Goal: Obtain resource: Download file/media

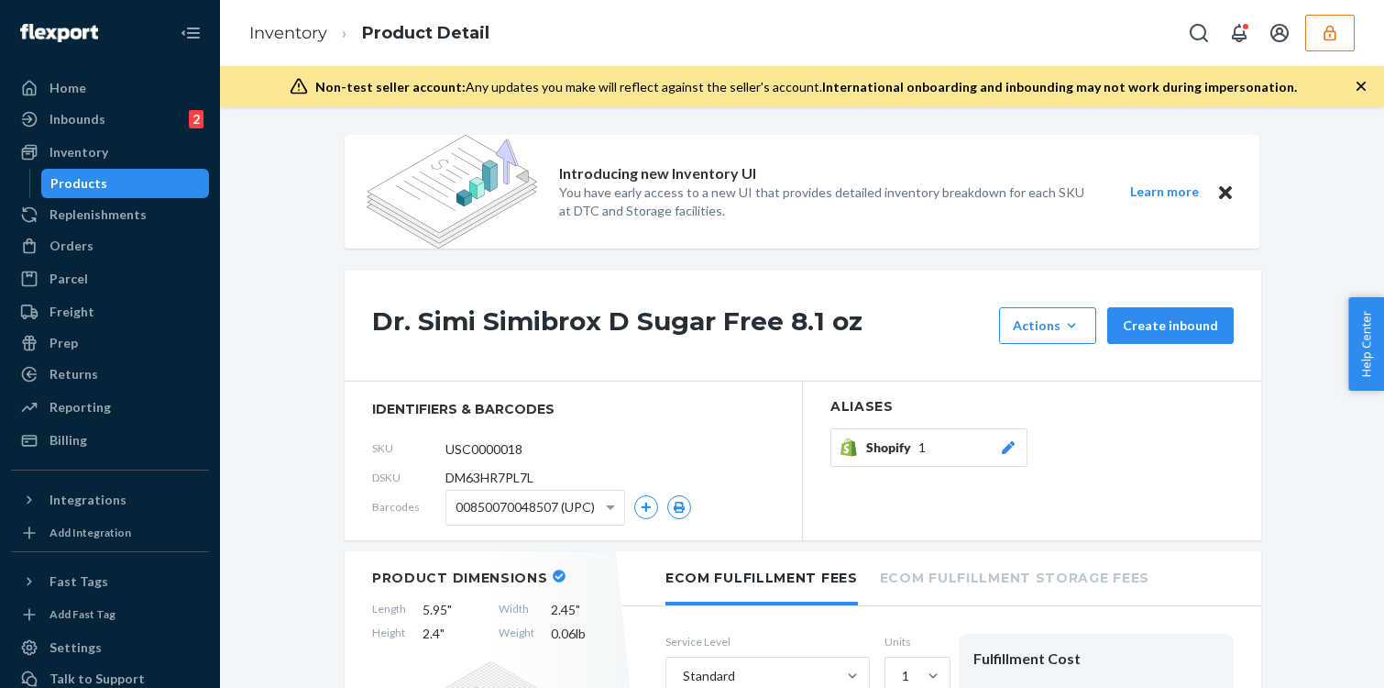
click at [1361, 36] on div "Inventory Product Detail" at bounding box center [802, 33] width 1164 height 66
click at [1348, 34] on button "button" at bounding box center [1330, 33] width 50 height 37
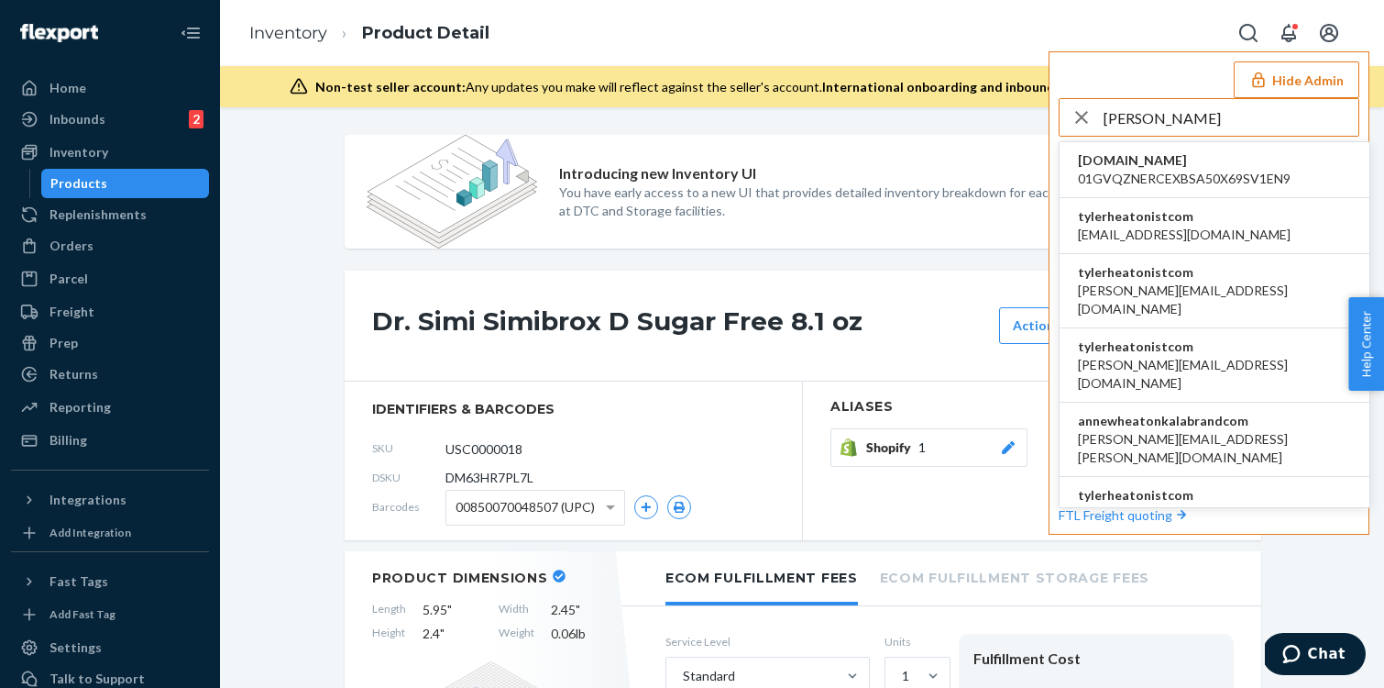
type input "heaton"
click at [1101, 224] on span "tylerheatonistcom" at bounding box center [1184, 216] width 213 height 18
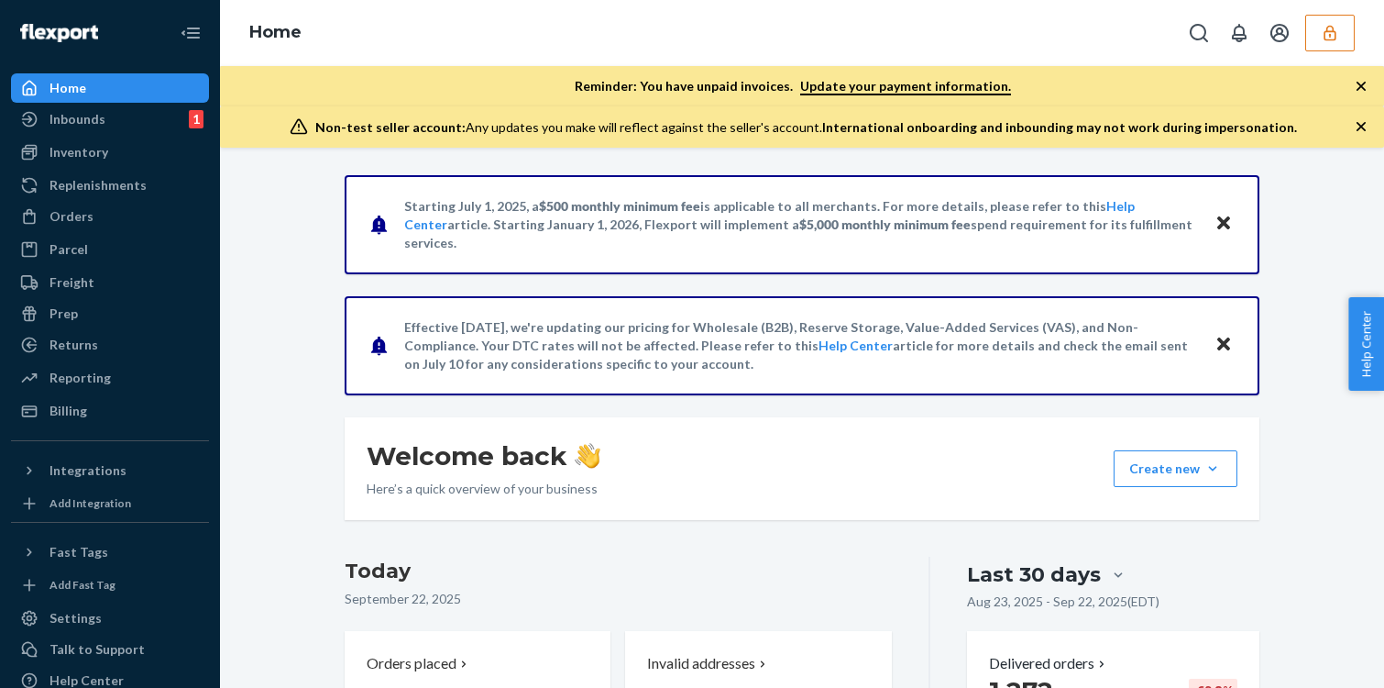
click at [1342, 26] on button "button" at bounding box center [1330, 33] width 50 height 37
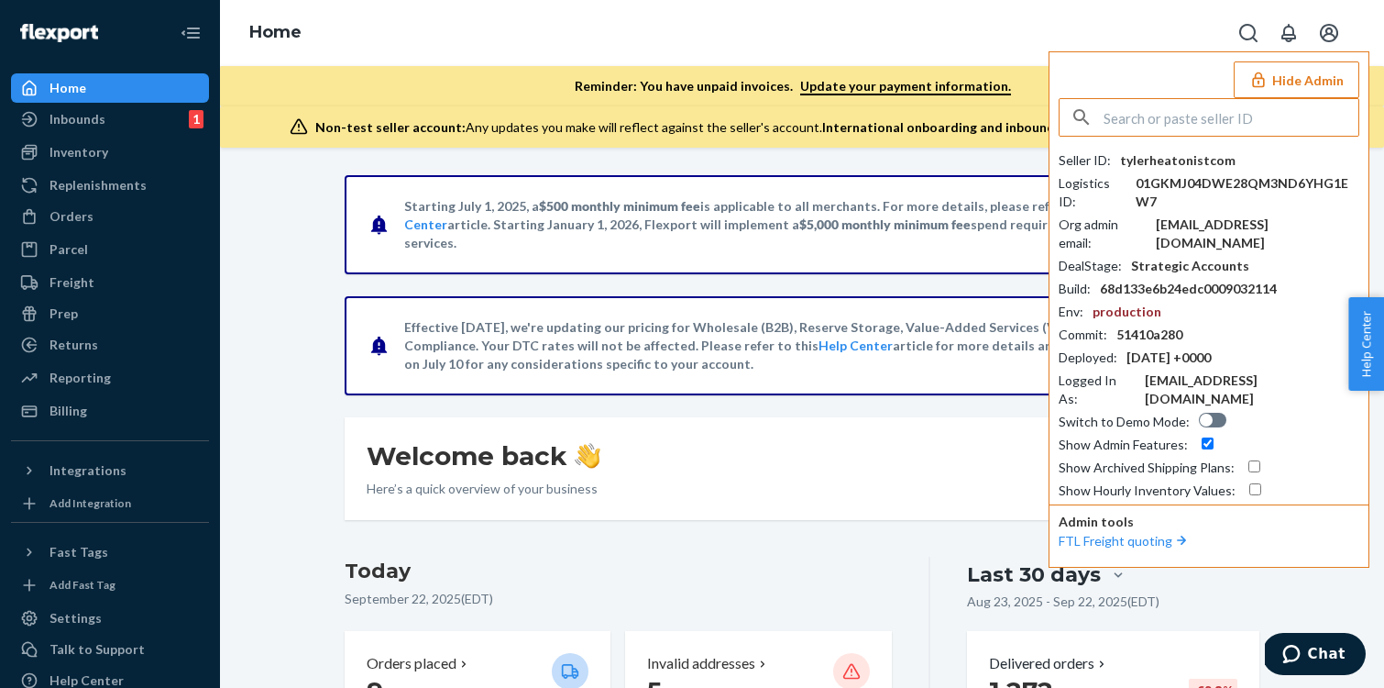
click at [1184, 244] on div "abed.timsah@bryantparkconsulting.com" at bounding box center [1258, 233] width 204 height 37
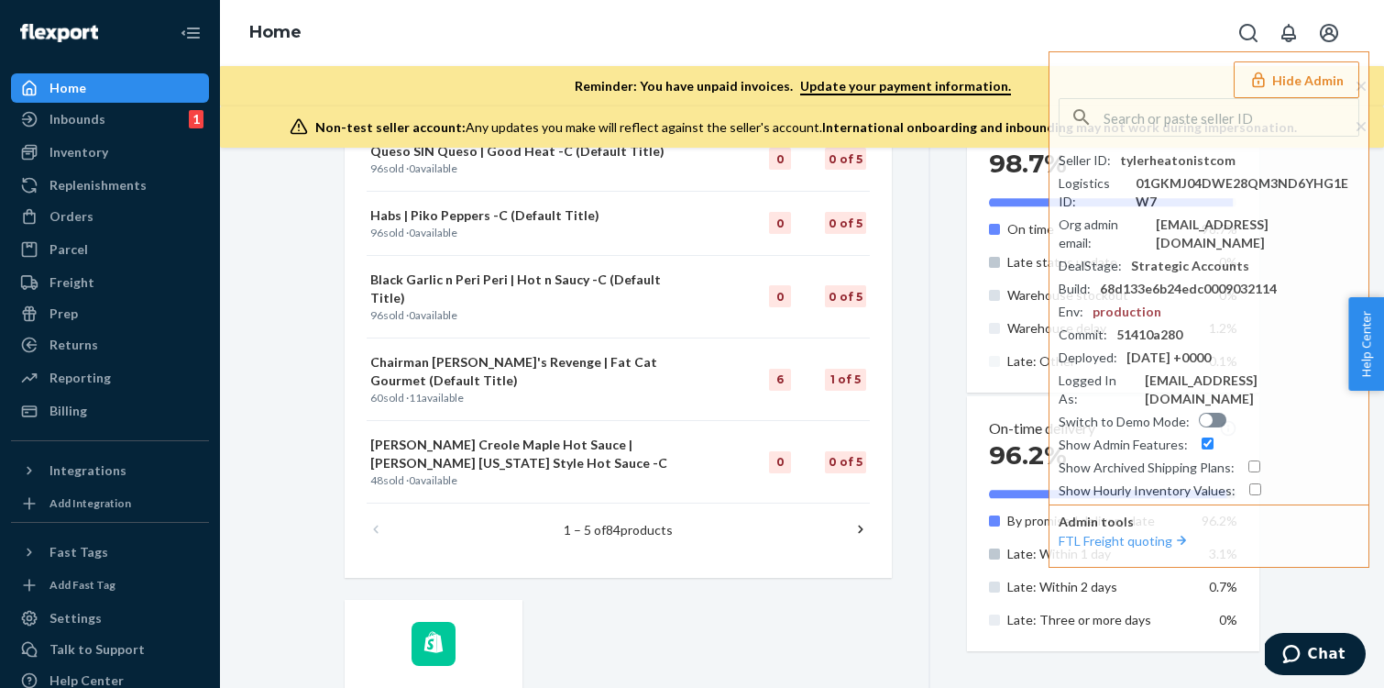
scroll to position [1168, 0]
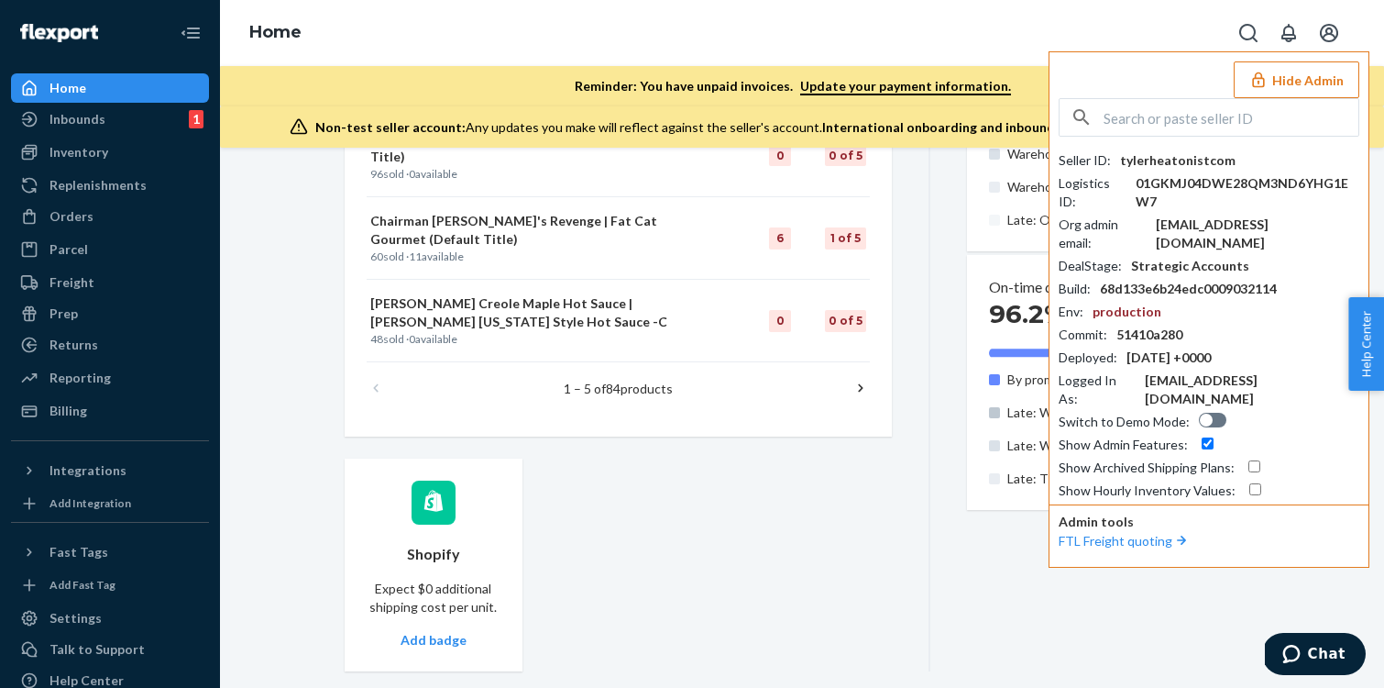
click at [1223, 105] on input "text" at bounding box center [1231, 117] width 255 height 37
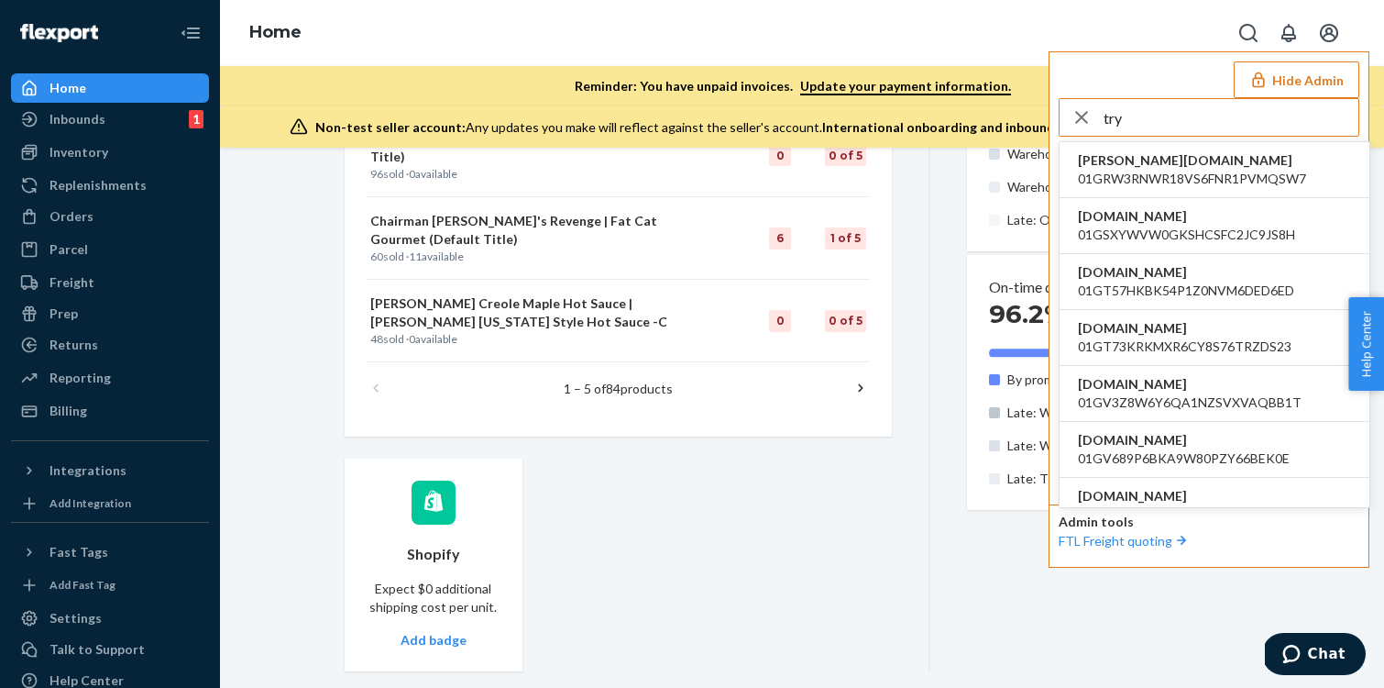
click at [1241, 117] on input "try" at bounding box center [1231, 117] width 255 height 37
type input "trycomfrt"
click at [1245, 161] on li "trycomfrtgmailcom abby@sh-shc.com" at bounding box center [1215, 170] width 310 height 56
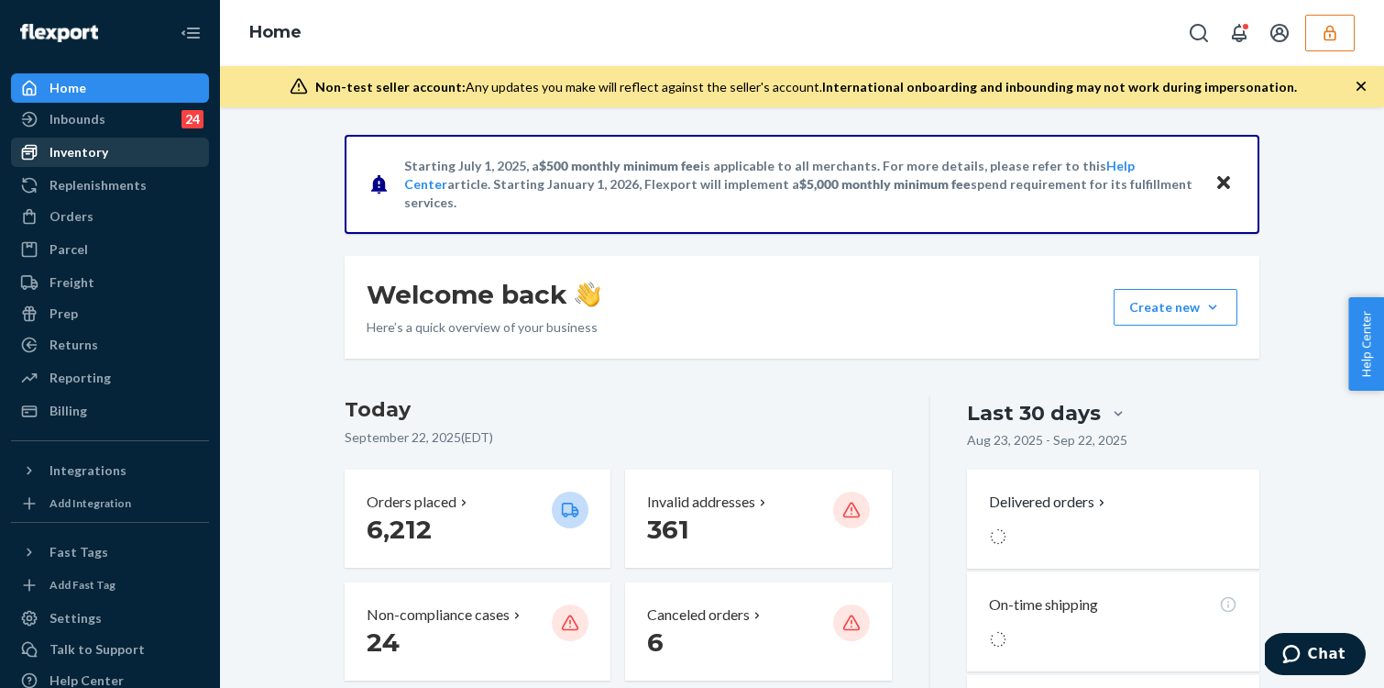
click at [99, 165] on link "Inventory" at bounding box center [110, 152] width 198 height 29
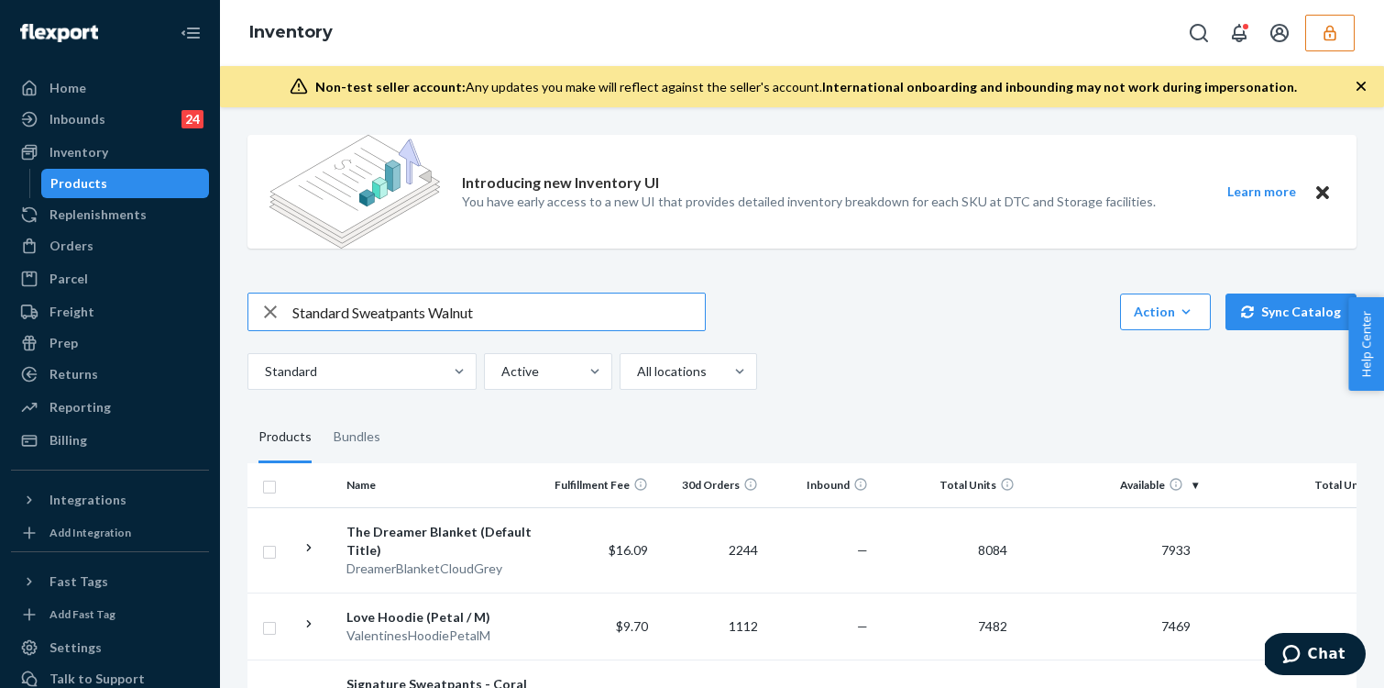
type input "Standard Sweatpants Walnut"
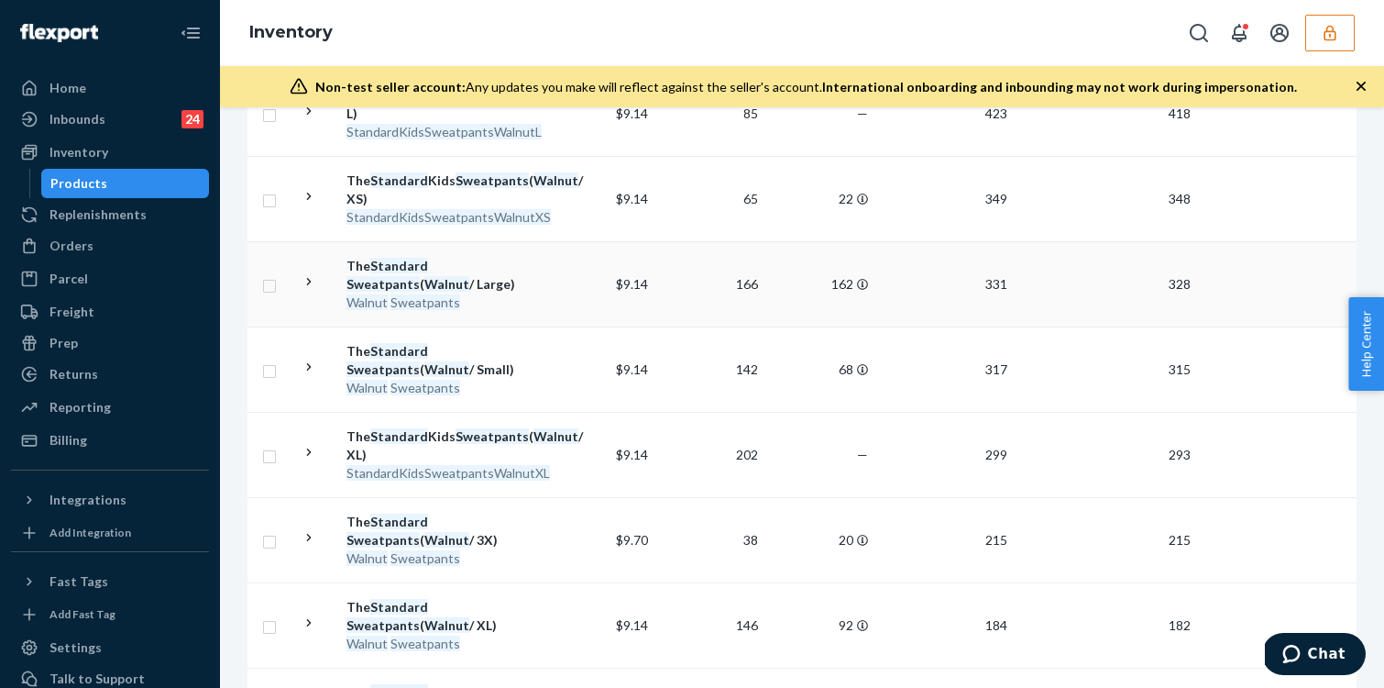
scroll to position [699, 0]
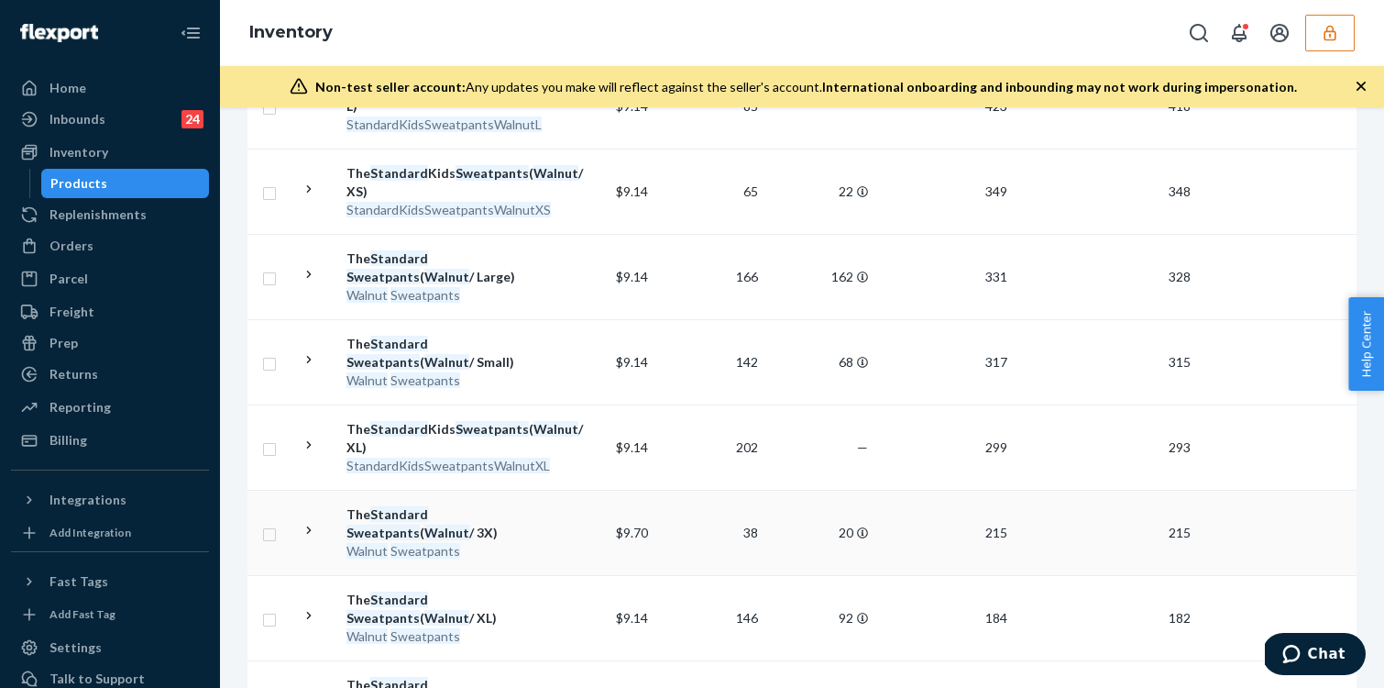
click at [532, 545] on div "Walnut Sweatpants" at bounding box center [443, 551] width 192 height 18
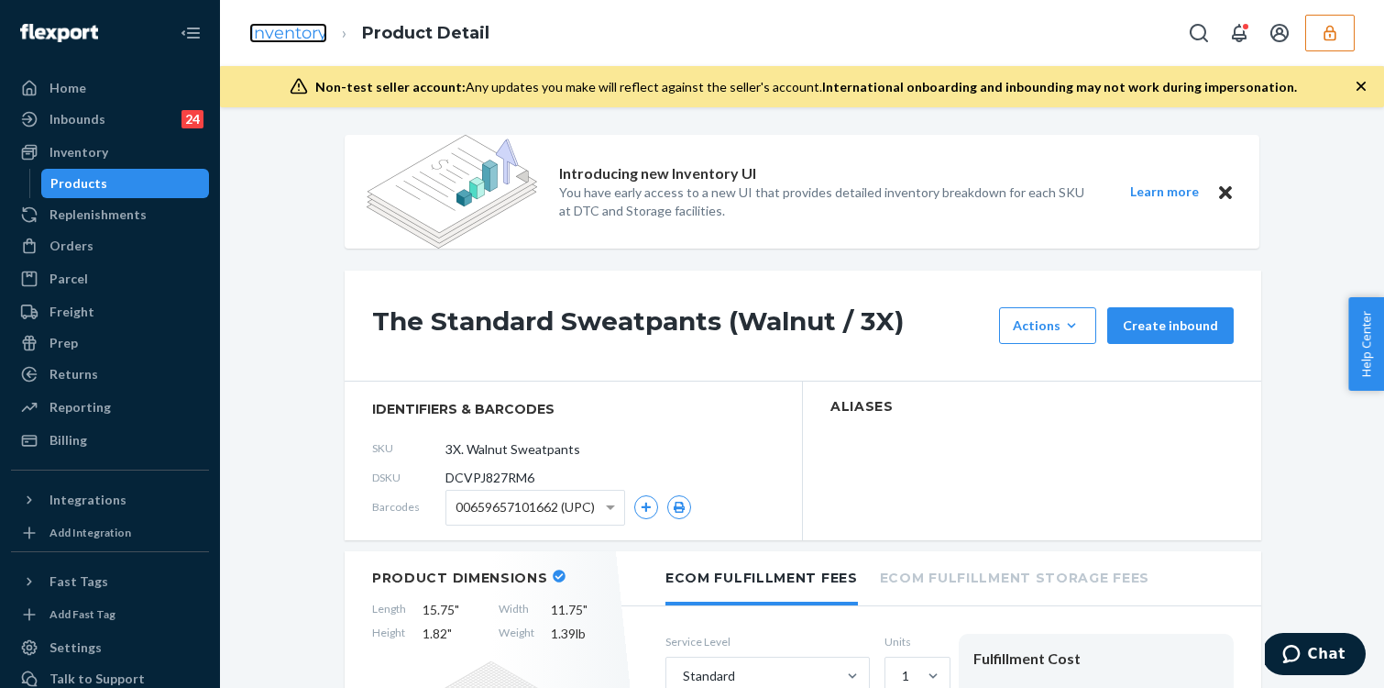
click at [298, 37] on link "Inventory" at bounding box center [288, 33] width 78 height 20
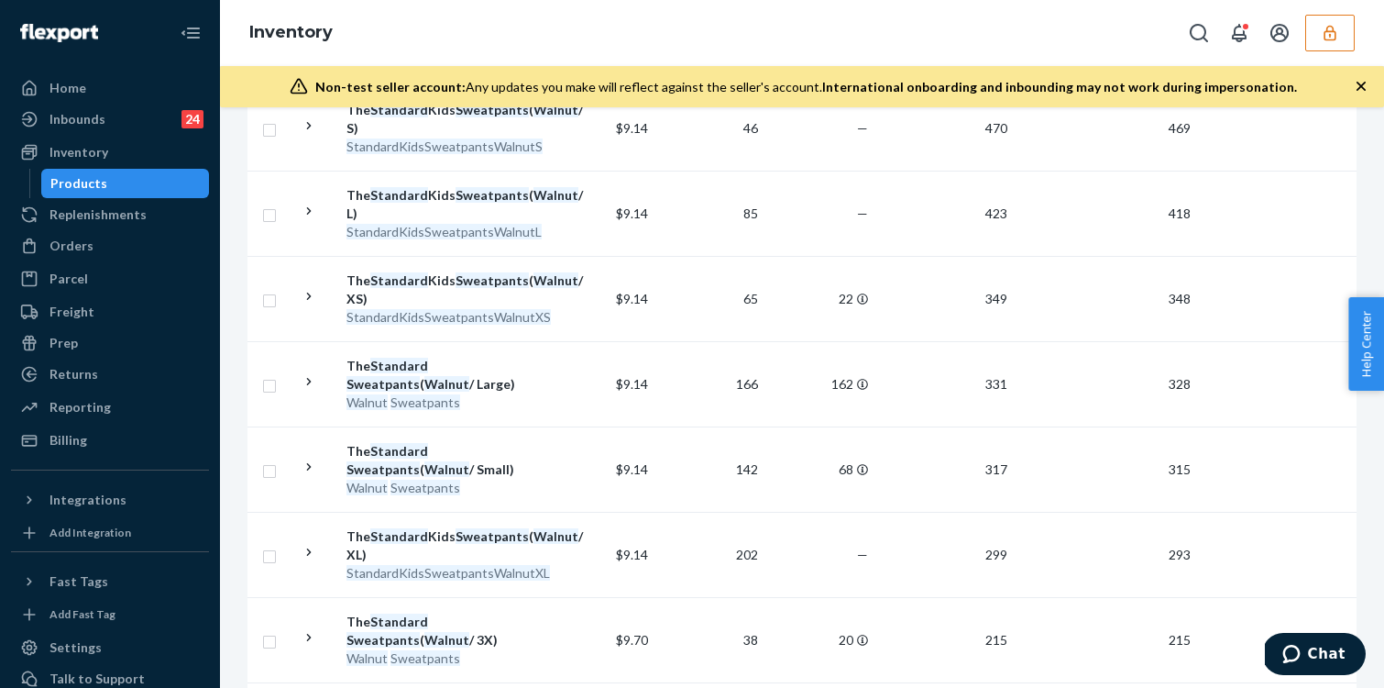
scroll to position [941, 0]
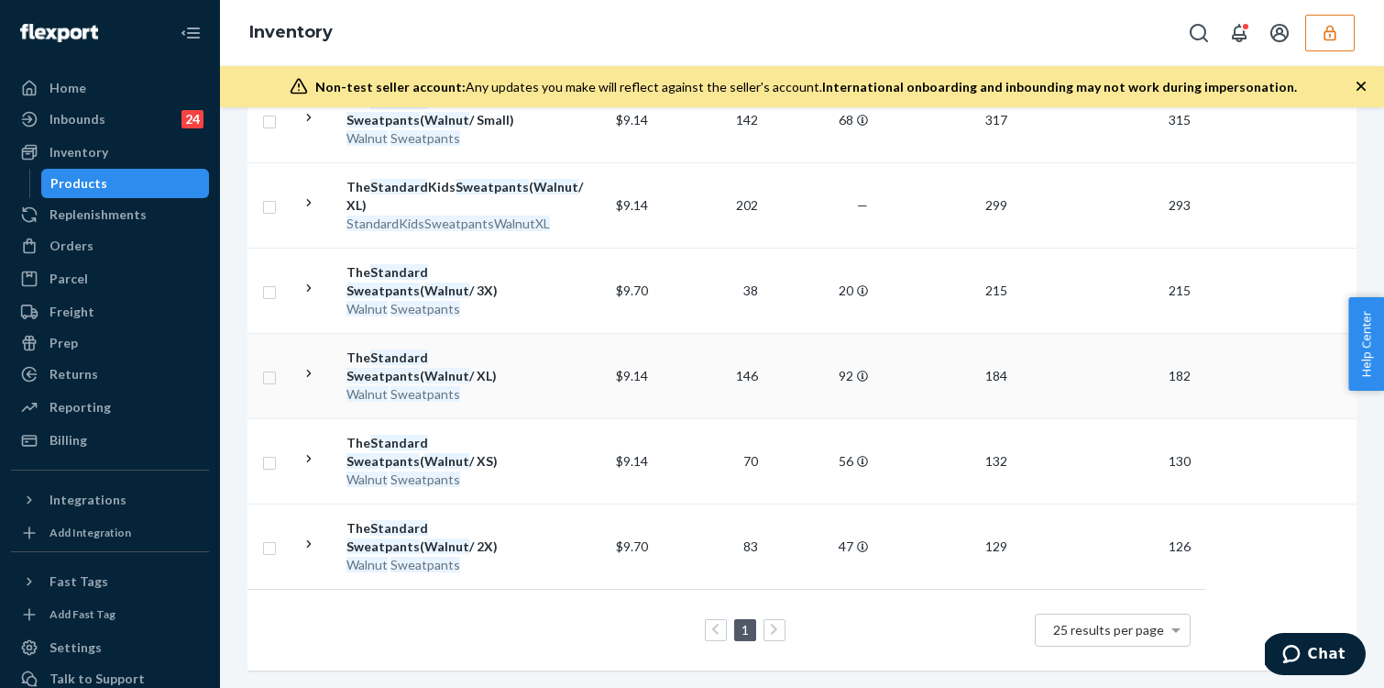
click at [519, 404] on td "The Standard Sweatpants ( Walnut / XL) Walnut Sweatpants" at bounding box center [442, 375] width 206 height 85
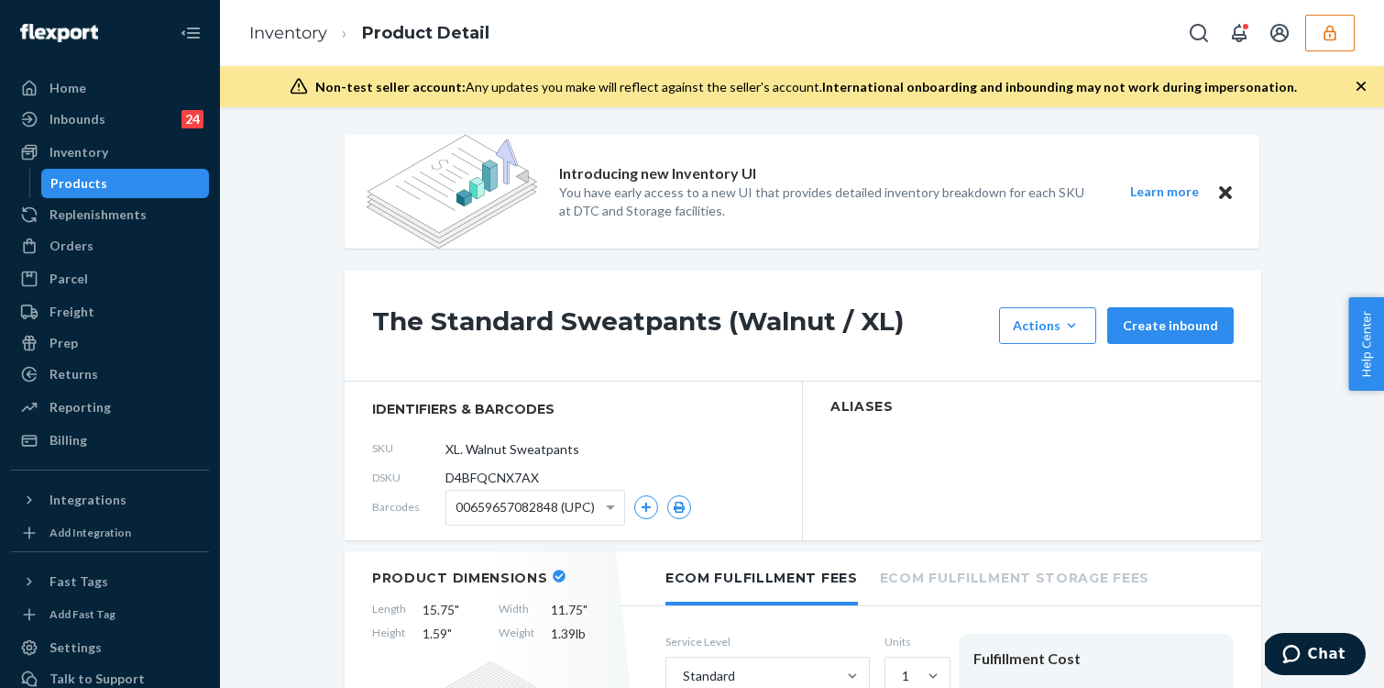
scroll to position [38, 0]
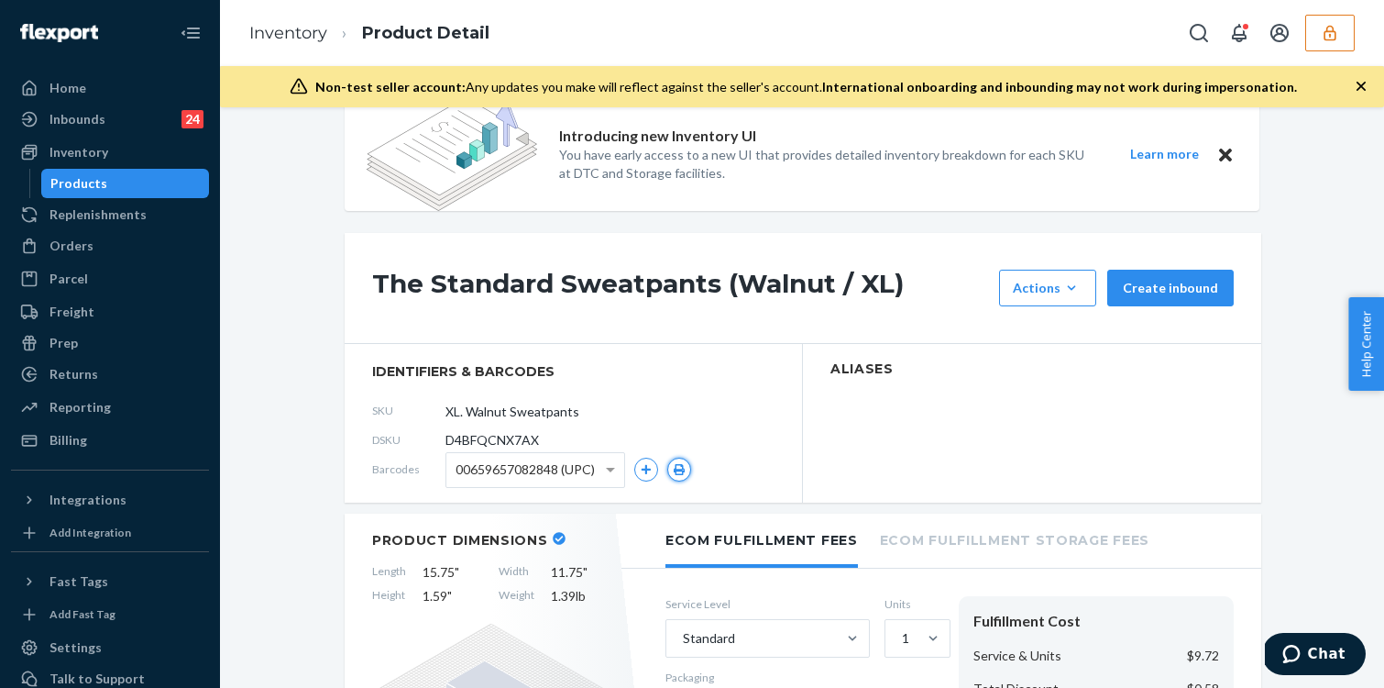
click at [677, 471] on icon "button" at bounding box center [679, 469] width 13 height 11
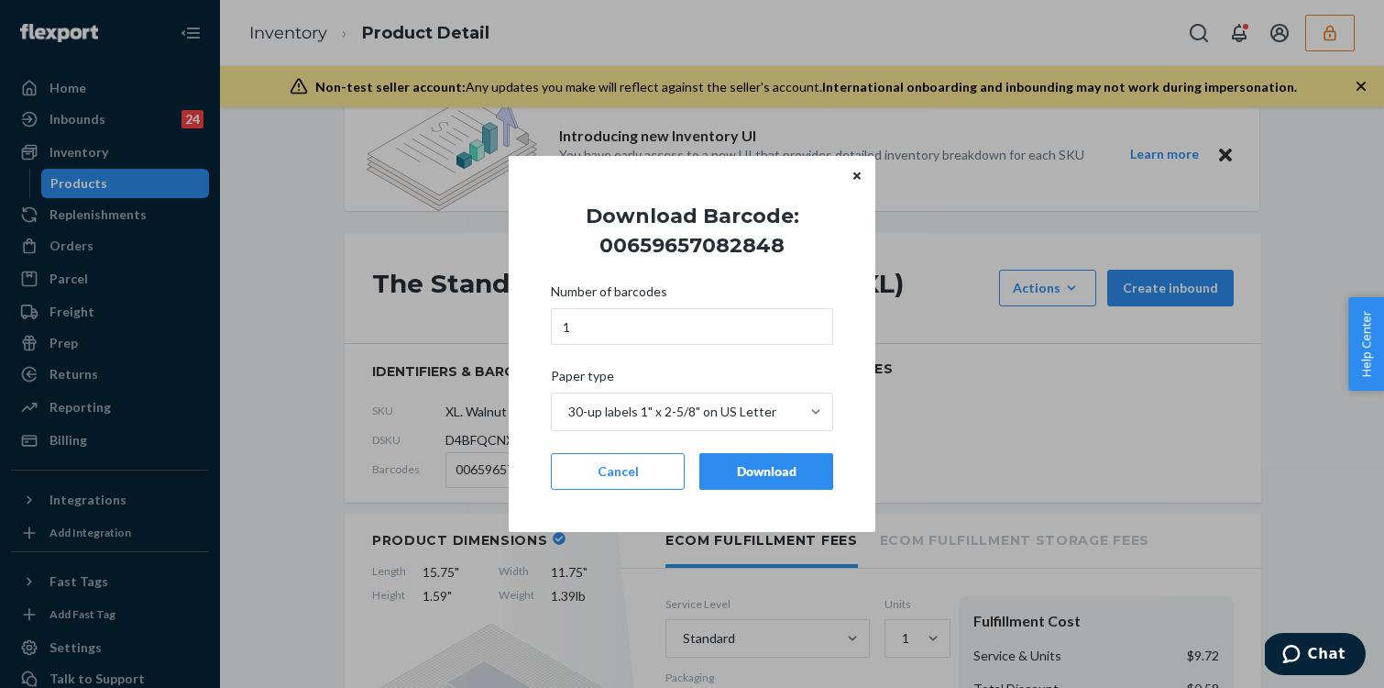
click at [739, 466] on div "Download" at bounding box center [766, 471] width 103 height 18
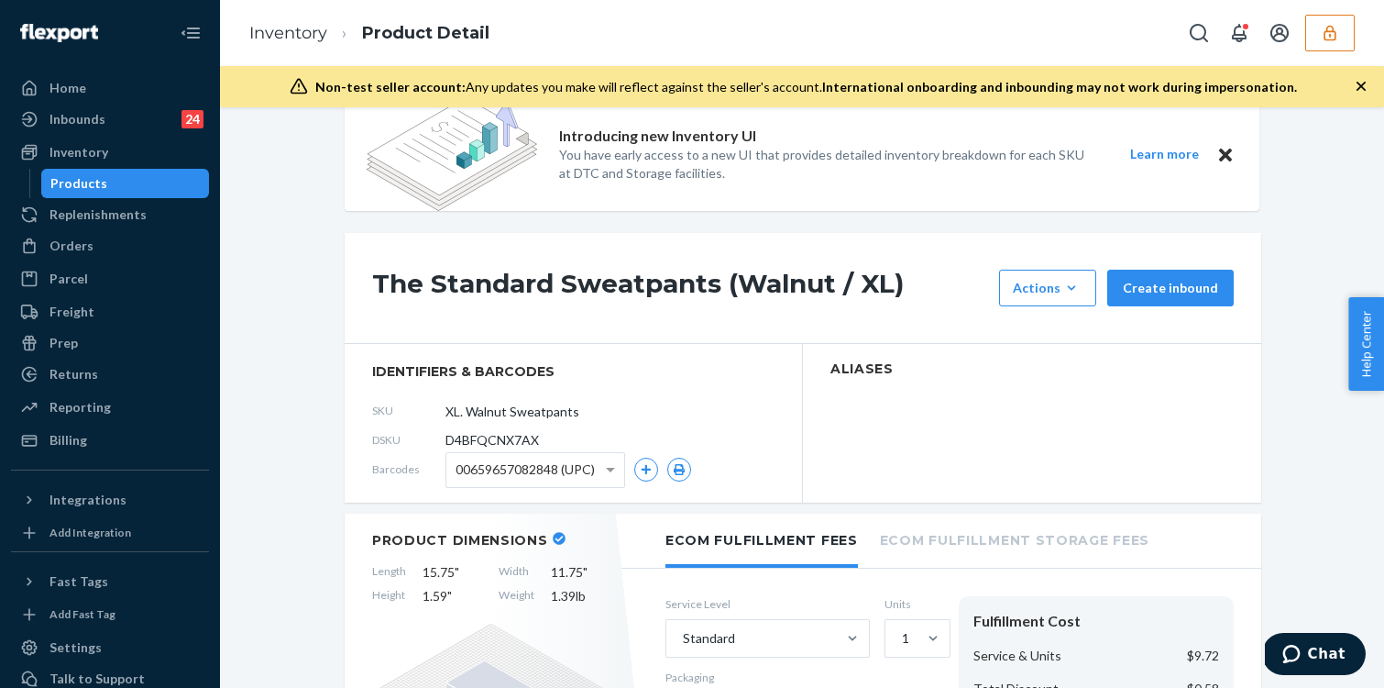
click at [1336, 28] on icon "button" at bounding box center [1330, 33] width 18 height 18
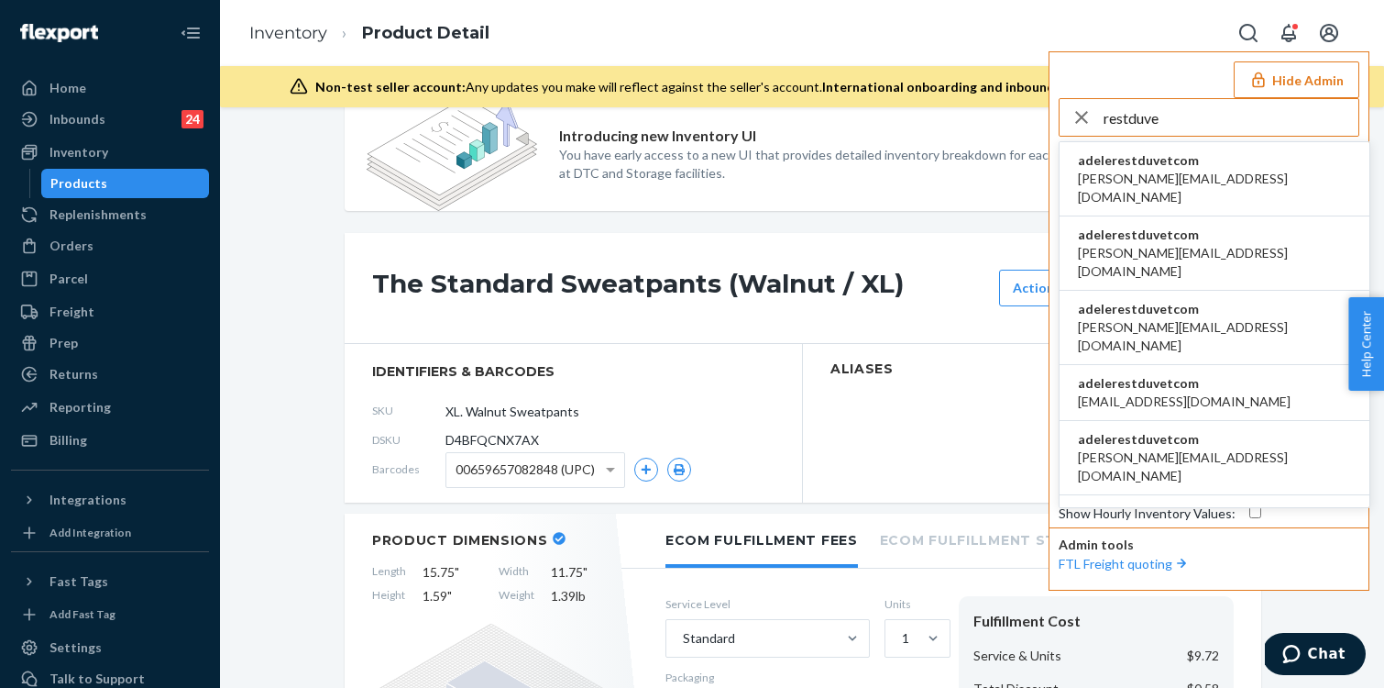
type input "restduve"
click at [1249, 165] on li "adelerestduvetcom abdullah@rest.com" at bounding box center [1215, 179] width 310 height 74
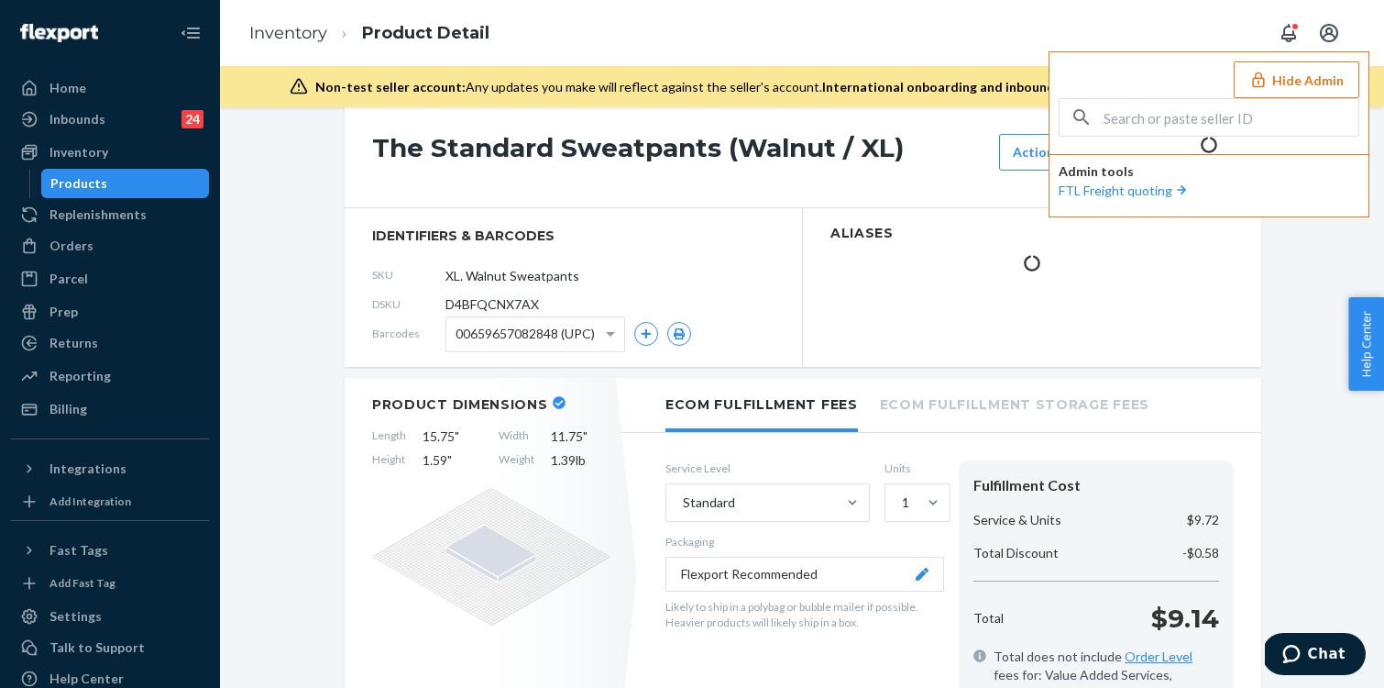
scroll to position [0, 0]
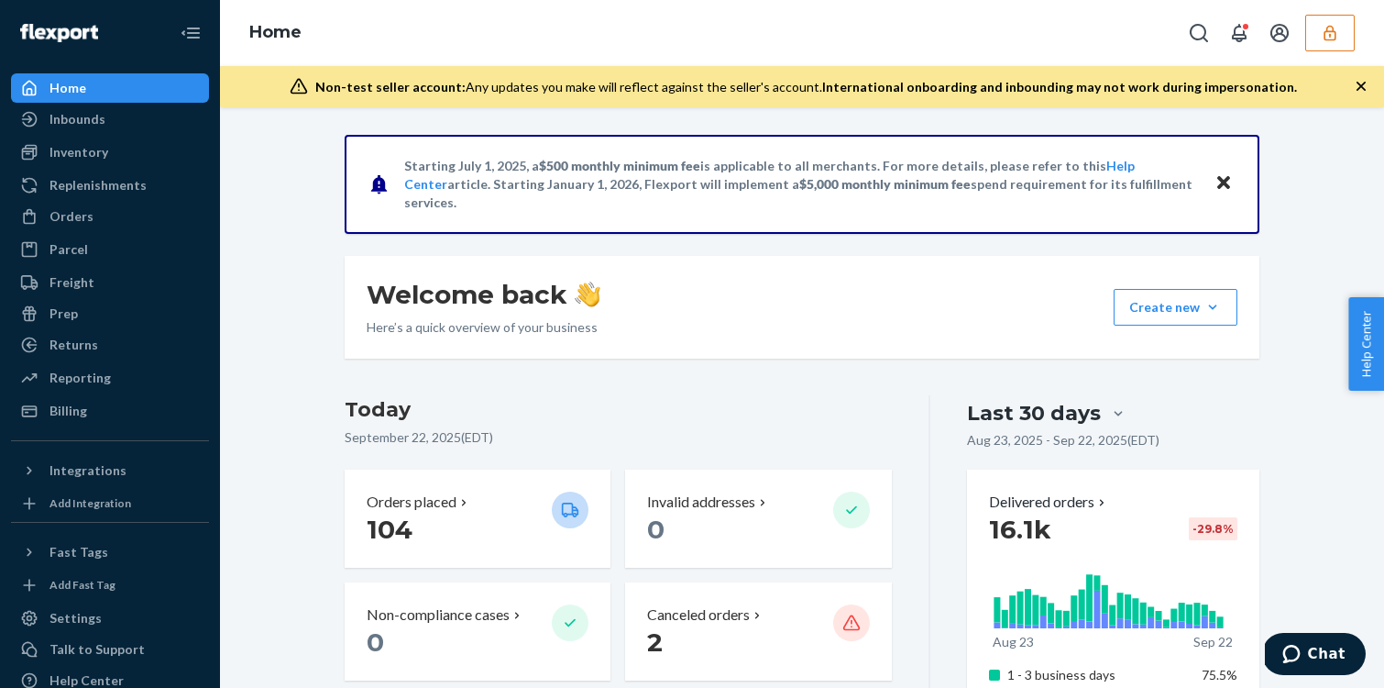
click at [1316, 54] on div "Home" at bounding box center [802, 33] width 1164 height 66
click at [1316, 50] on button "button" at bounding box center [1330, 33] width 50 height 37
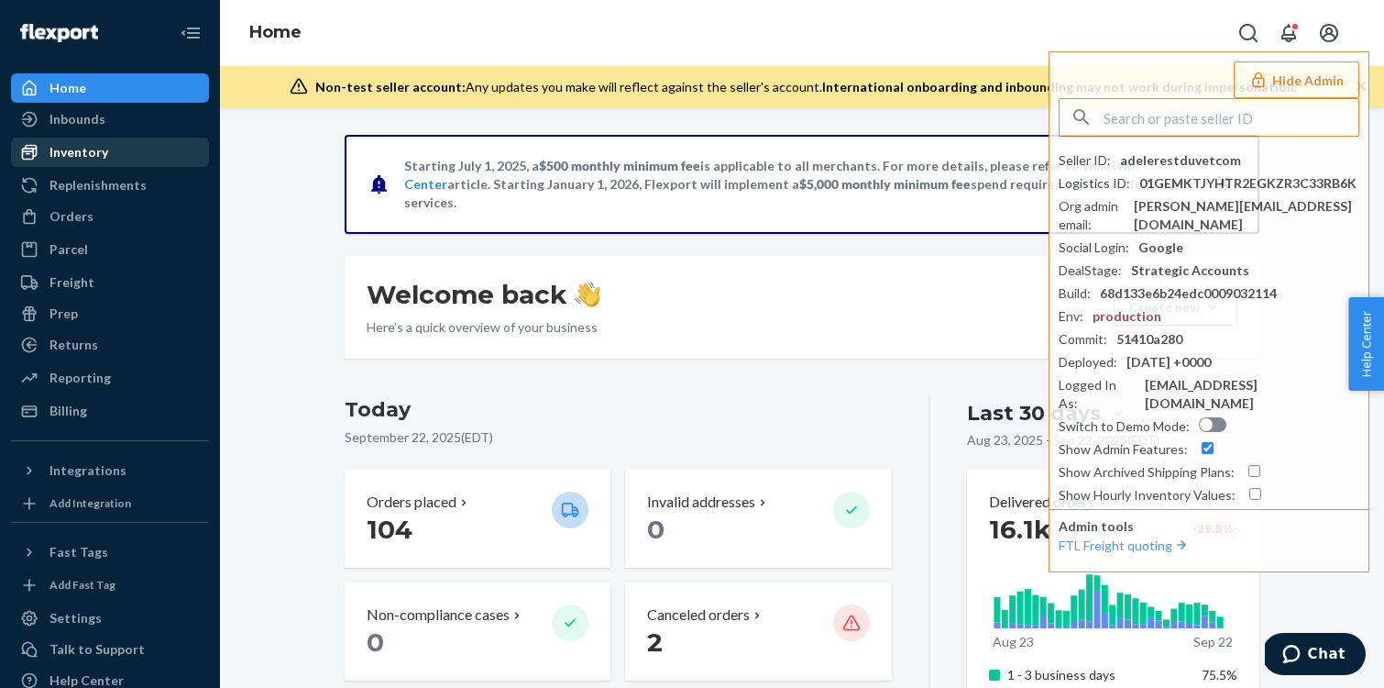
click at [98, 154] on div "Inventory" at bounding box center [79, 152] width 59 height 18
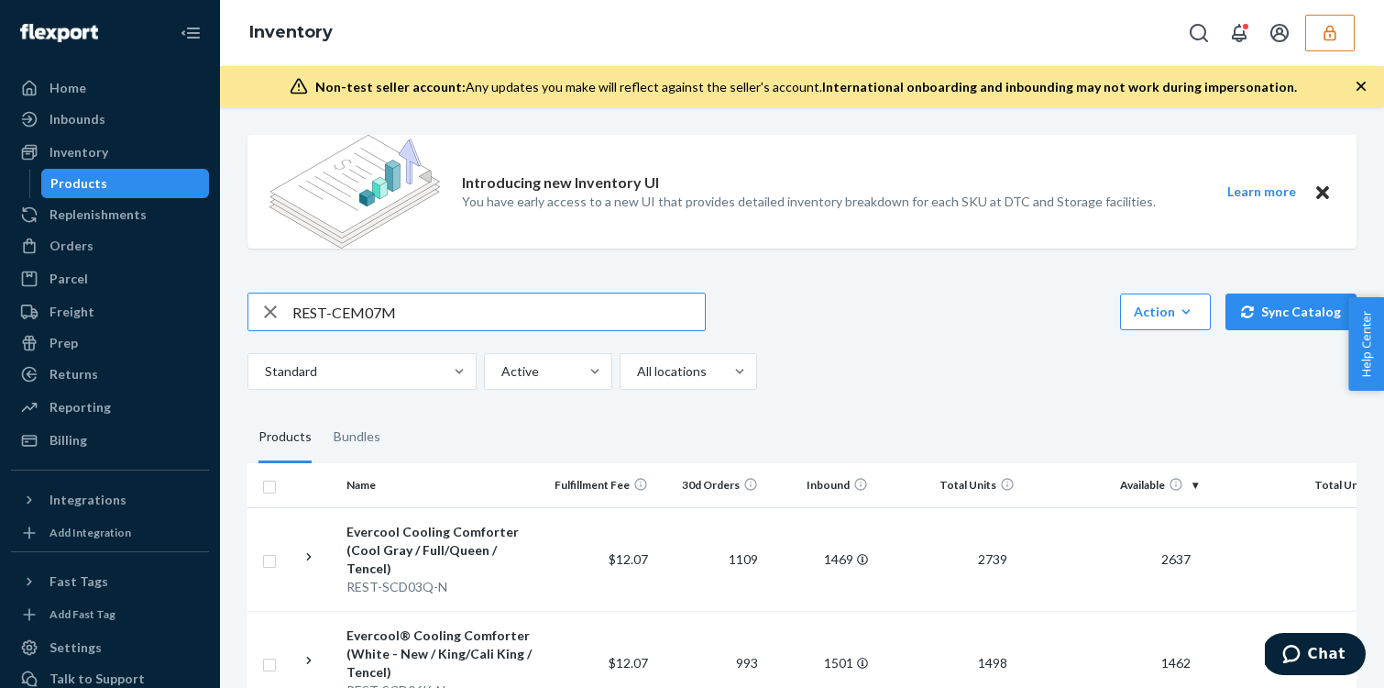
type input "REST-CEM07M"
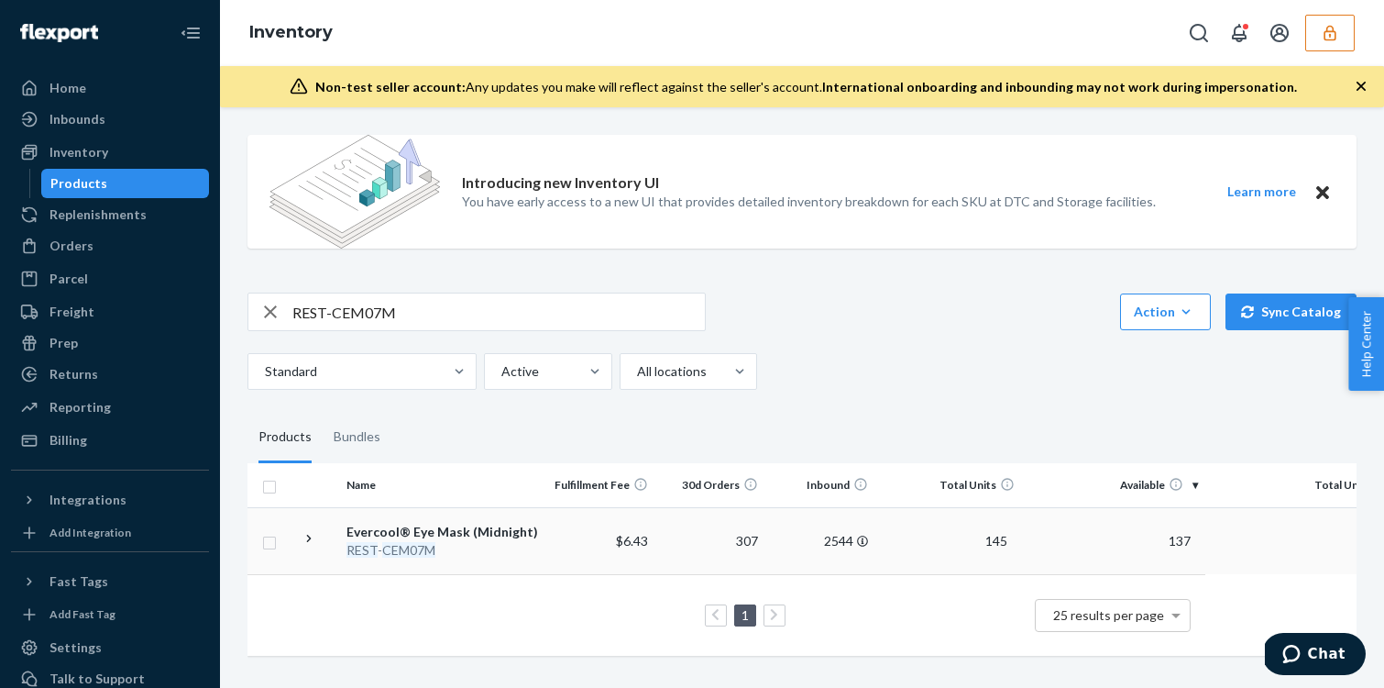
click at [560, 532] on td "$6.43" at bounding box center [600, 540] width 110 height 67
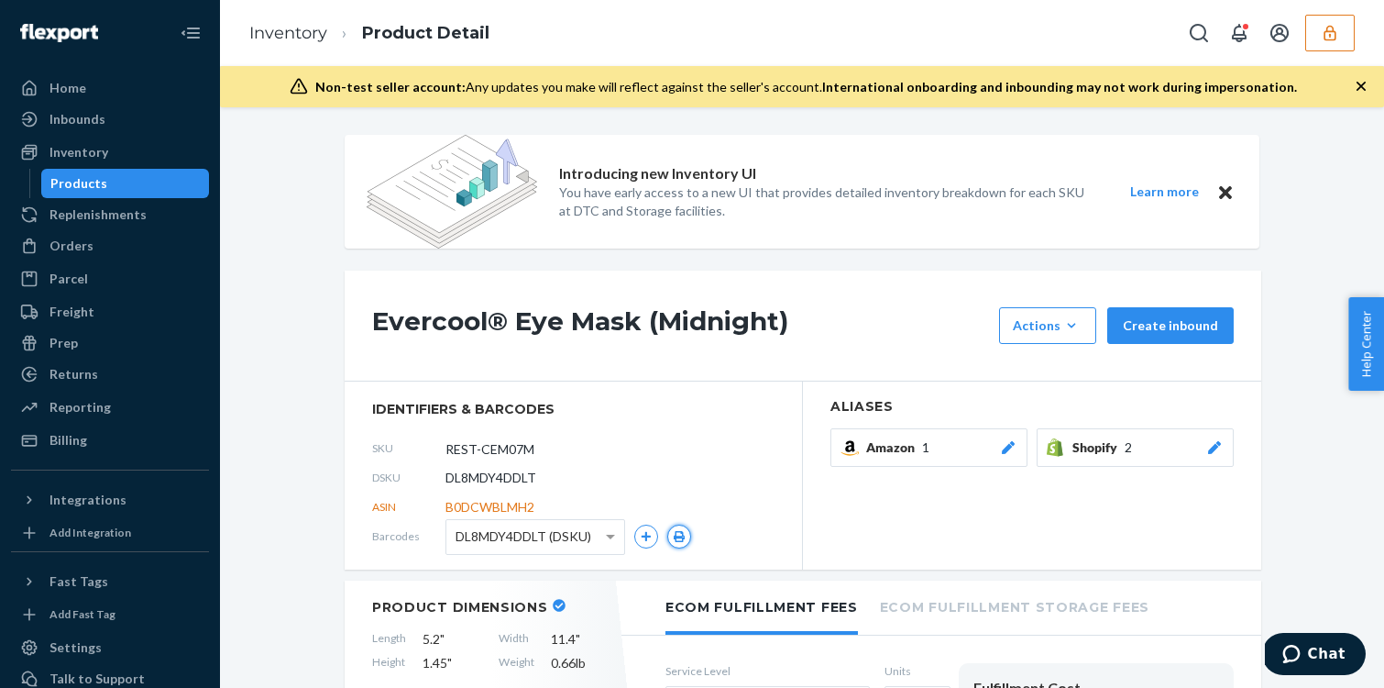
click at [690, 534] on button "button" at bounding box center [679, 536] width 24 height 24
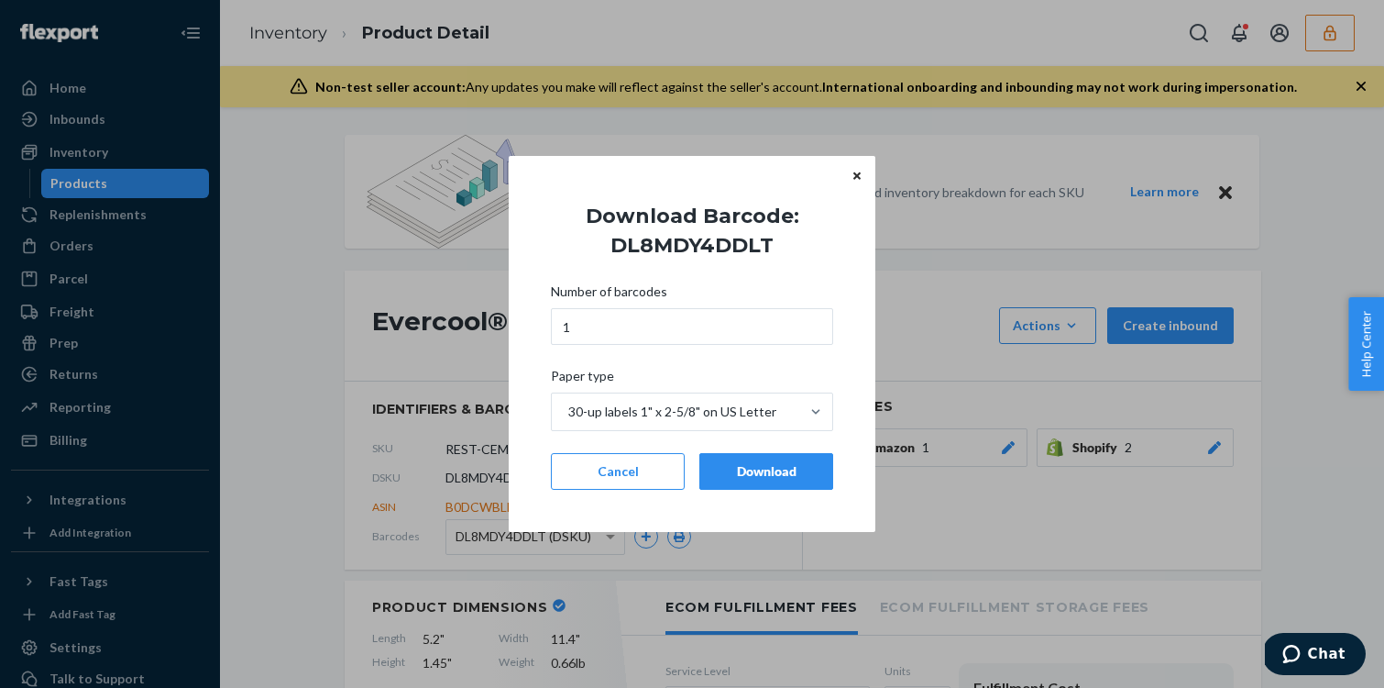
click at [734, 486] on button "Download" at bounding box center [766, 471] width 134 height 37
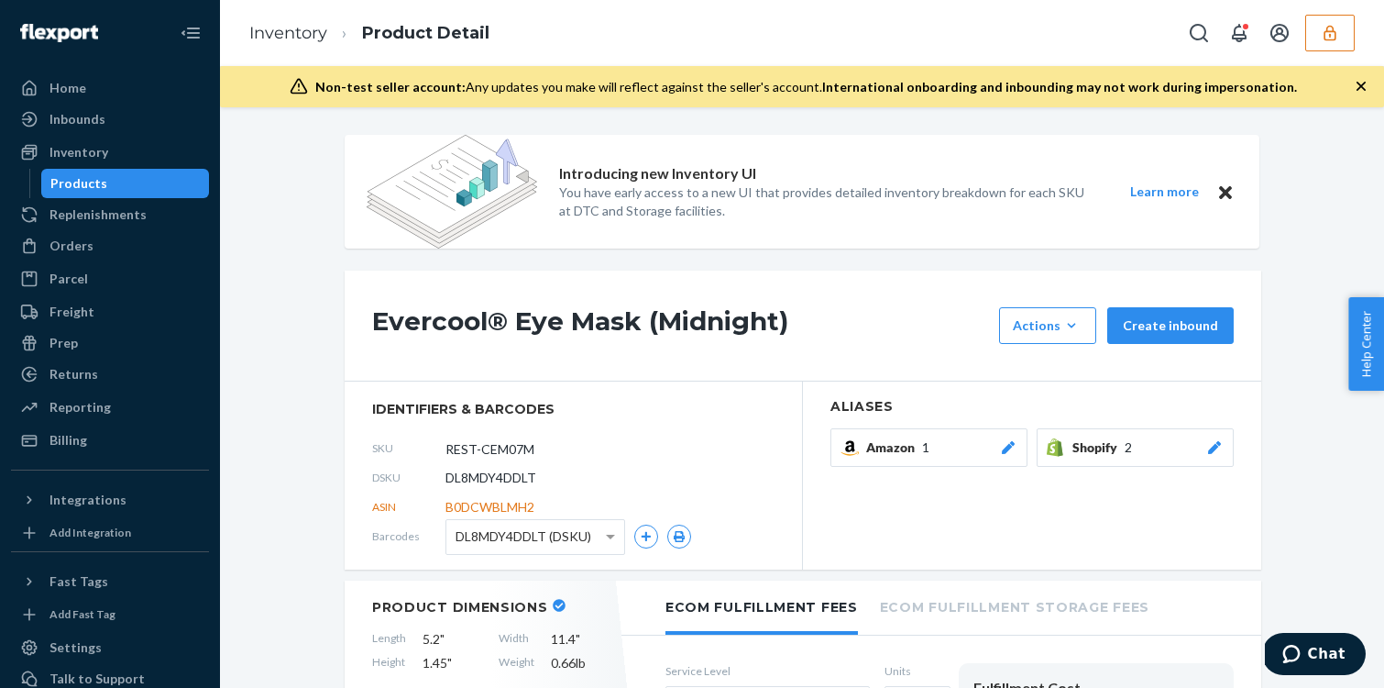
click at [1342, 41] on button "button" at bounding box center [1330, 33] width 50 height 37
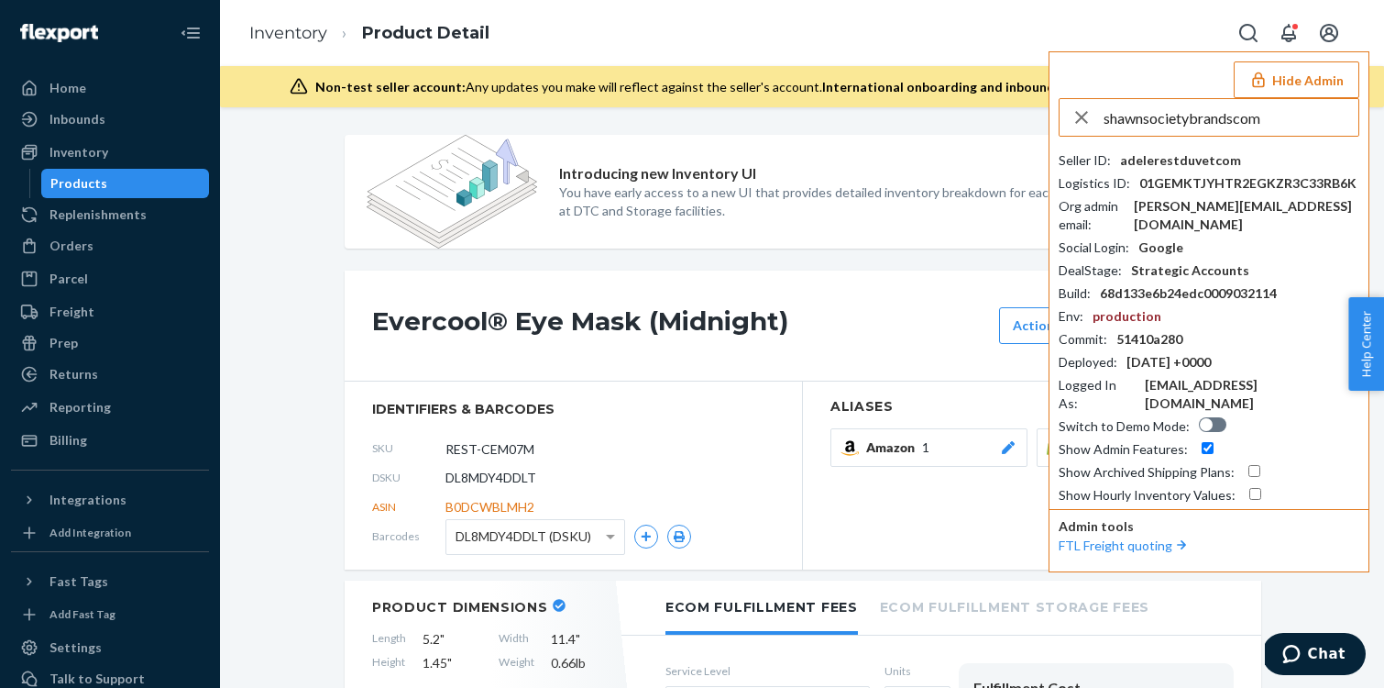
type input "shawnsocietybrandscom"
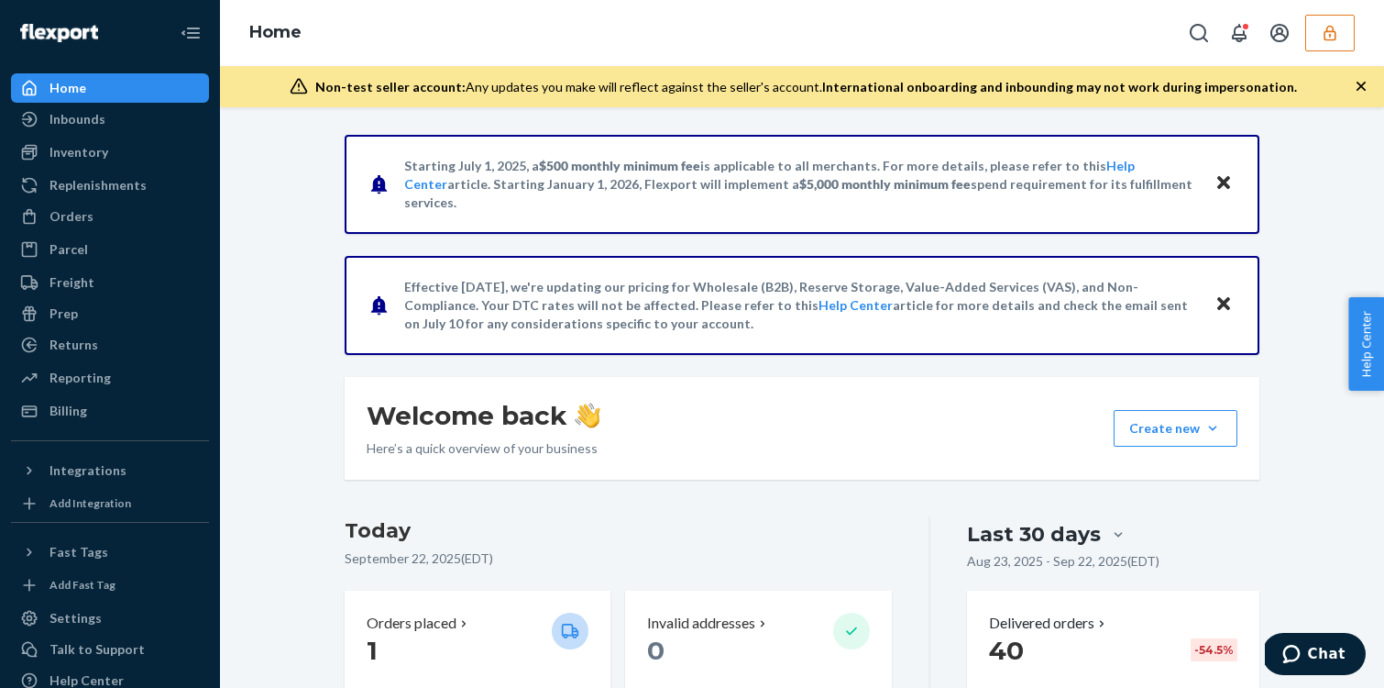
click at [1333, 25] on icon "button" at bounding box center [1330, 33] width 18 height 18
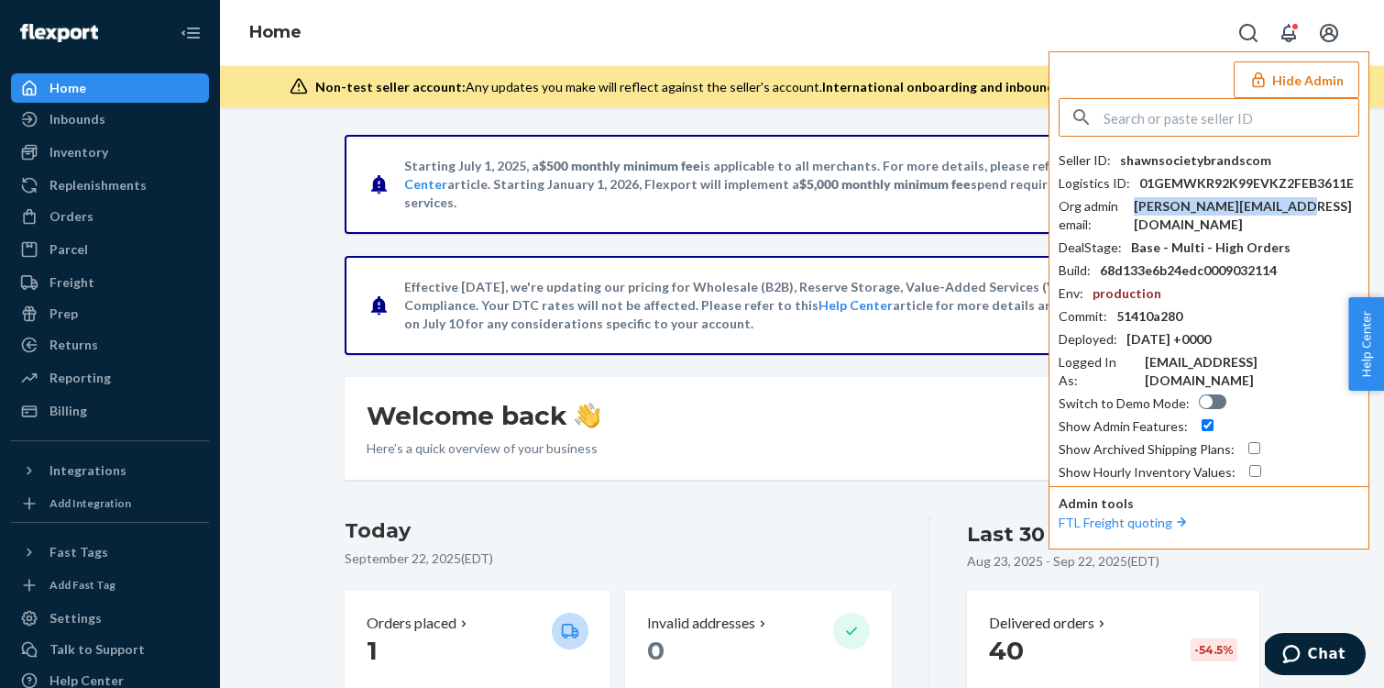
click at [1195, 208] on div "[PERSON_NAME][EMAIL_ADDRESS][DOMAIN_NAME]" at bounding box center [1247, 215] width 226 height 37
